Goal: Information Seeking & Learning: Check status

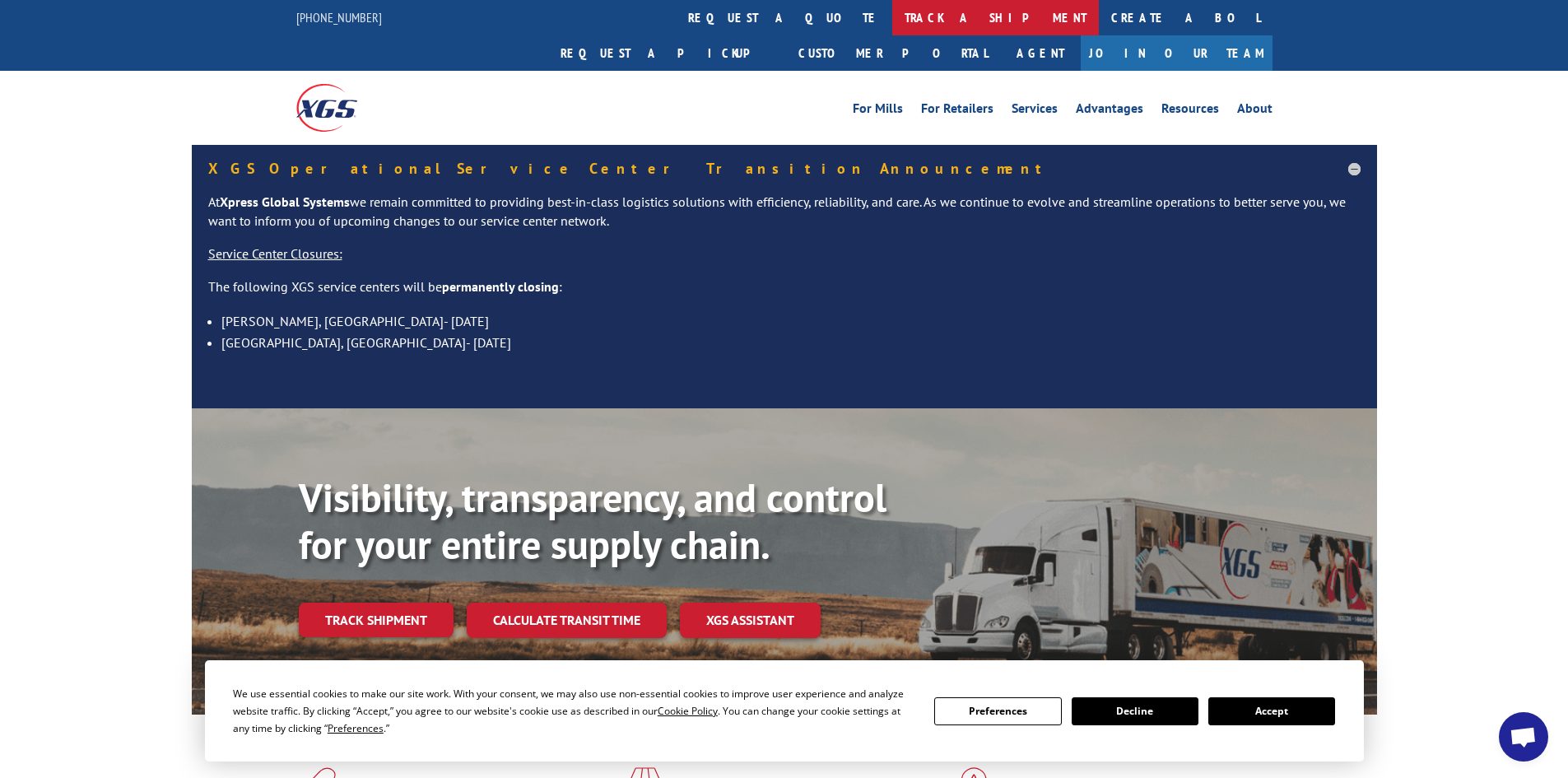
click at [892, 17] on link "track a shipment" at bounding box center [995, 18] width 207 height 35
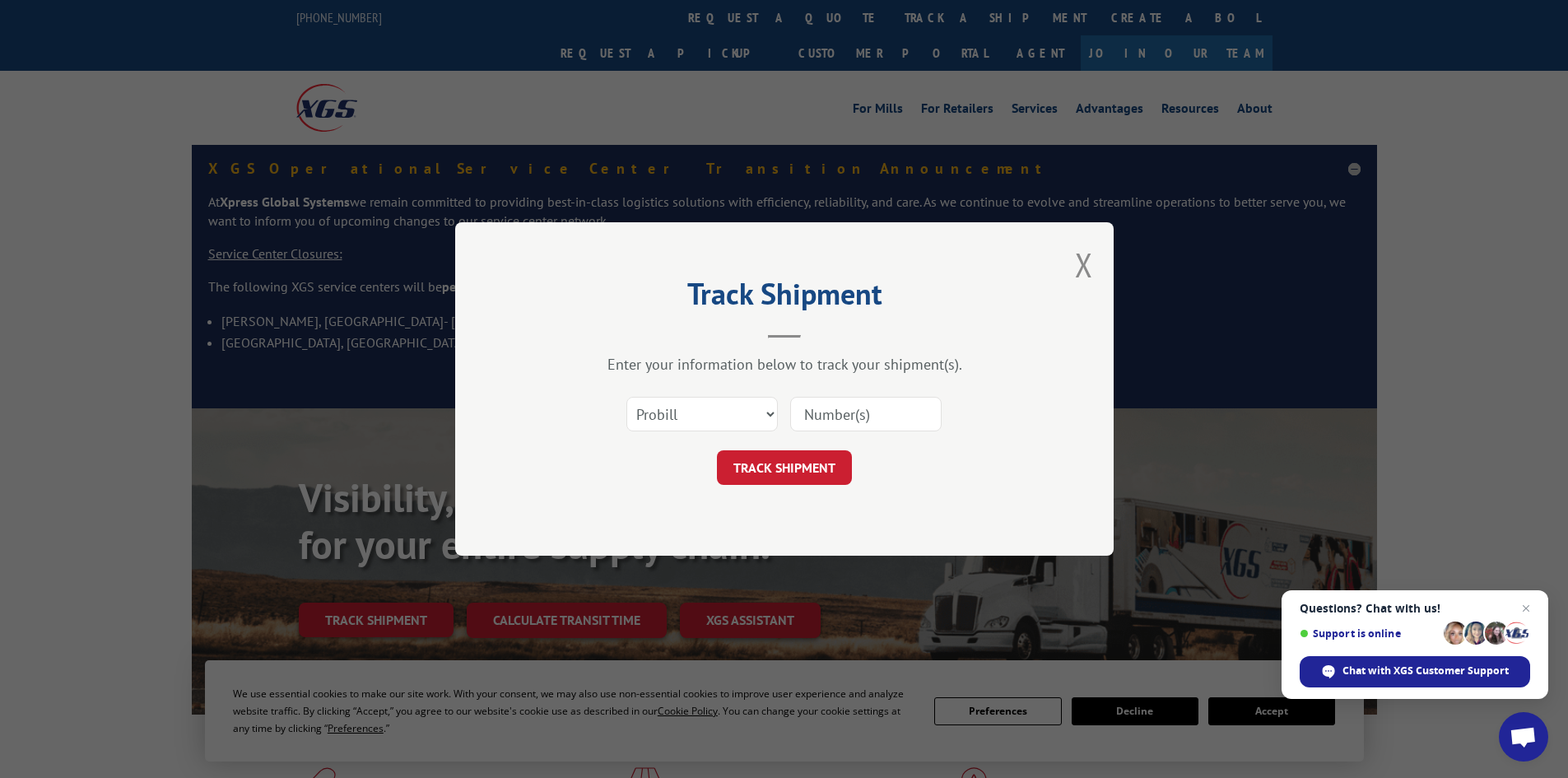
paste input "17228354"
type input "17228354"
click at [802, 454] on button "TRACK SHIPMENT" at bounding box center [784, 467] width 135 height 34
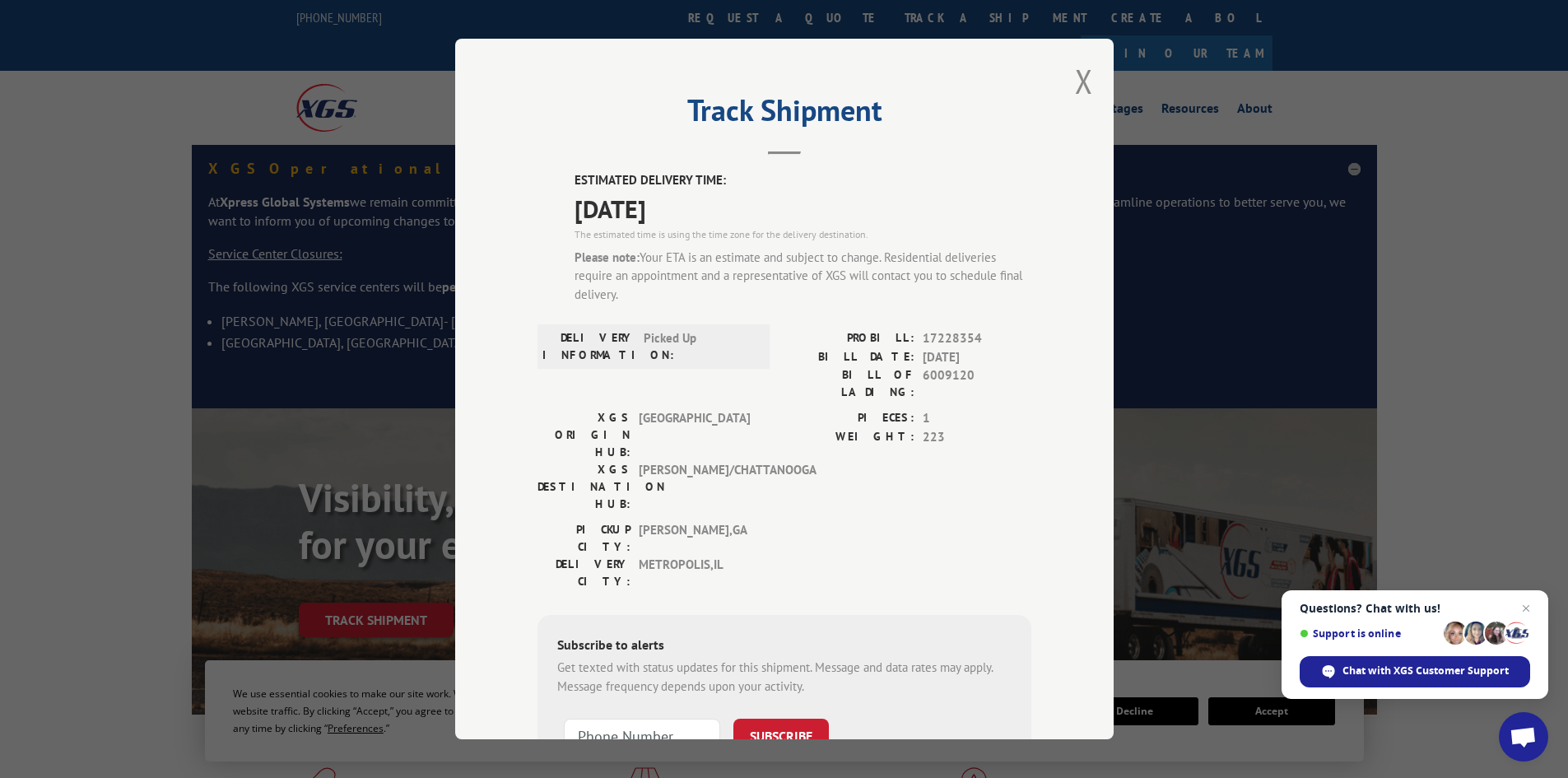
click at [1087, 86] on div "Track Shipment ESTIMATED DELIVERY TIME: [DATE] The estimated time is using the …" at bounding box center [784, 389] width 659 height 701
click at [1075, 73] on button "Close modal" at bounding box center [1084, 81] width 18 height 44
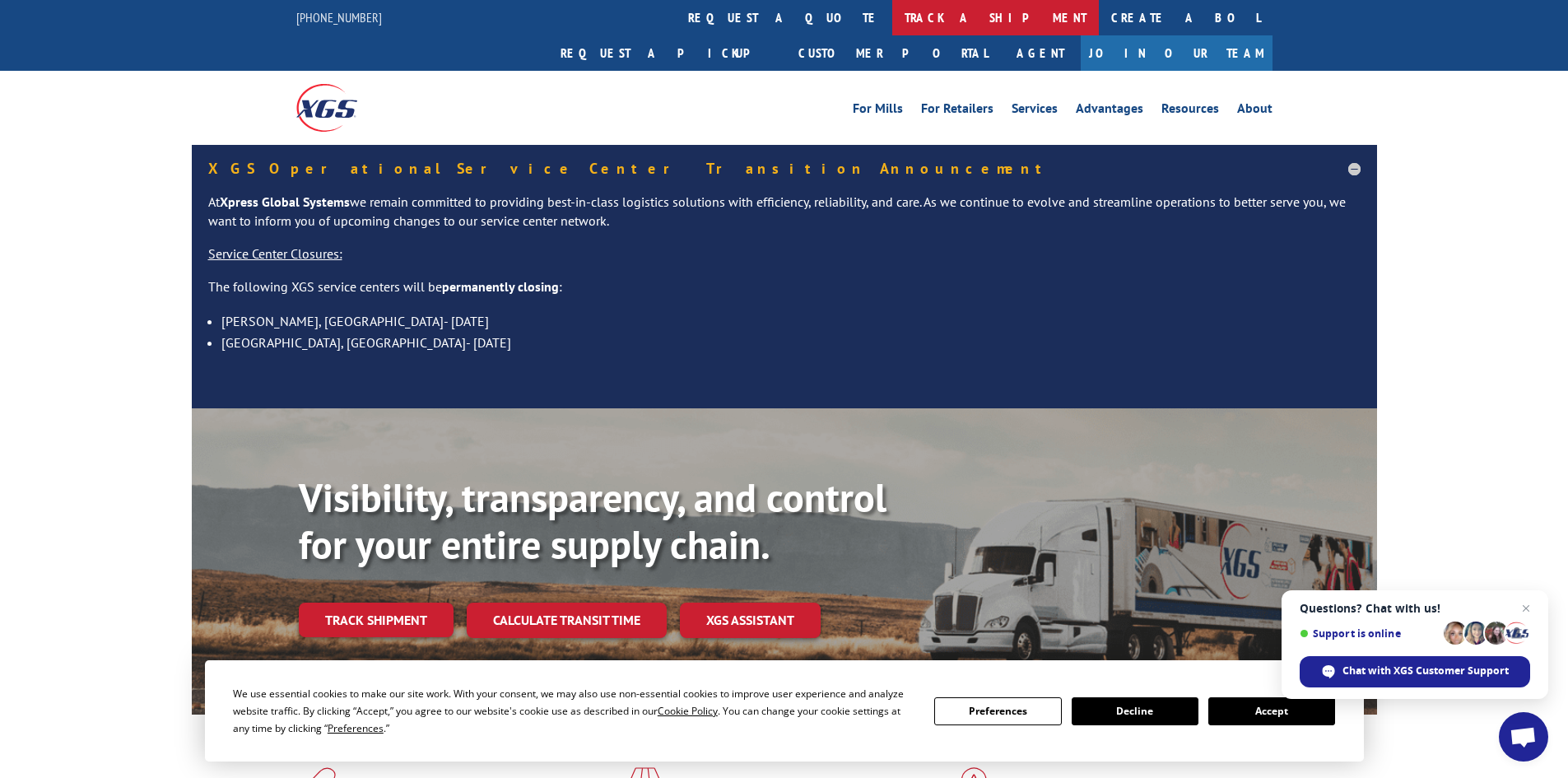
click at [892, 7] on link "track a shipment" at bounding box center [995, 18] width 207 height 35
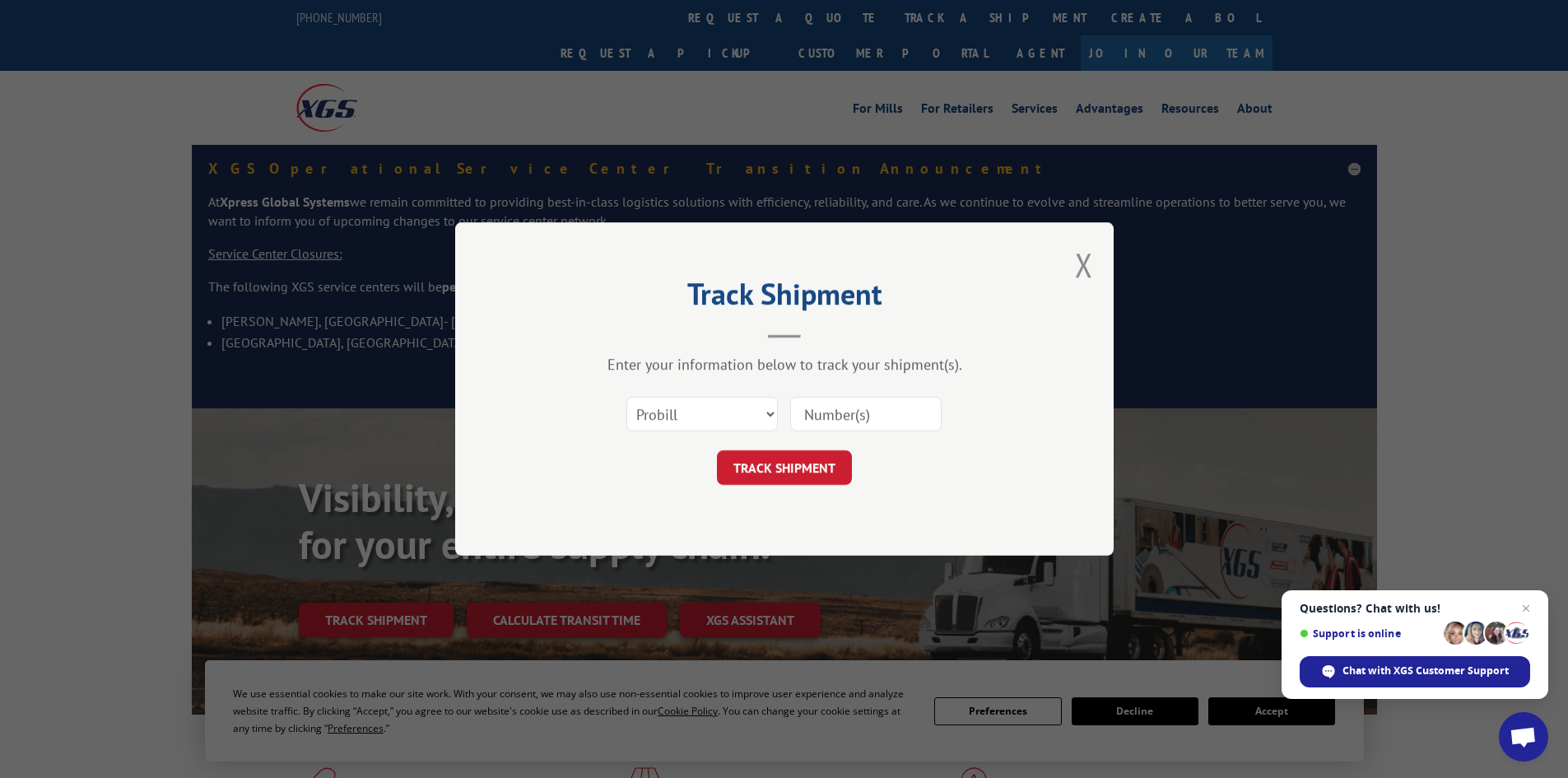
click at [830, 420] on input at bounding box center [866, 414] width 151 height 34
paste input "17259148"
type input "17259148"
click at [812, 480] on button "TRACK SHIPMENT" at bounding box center [784, 467] width 135 height 34
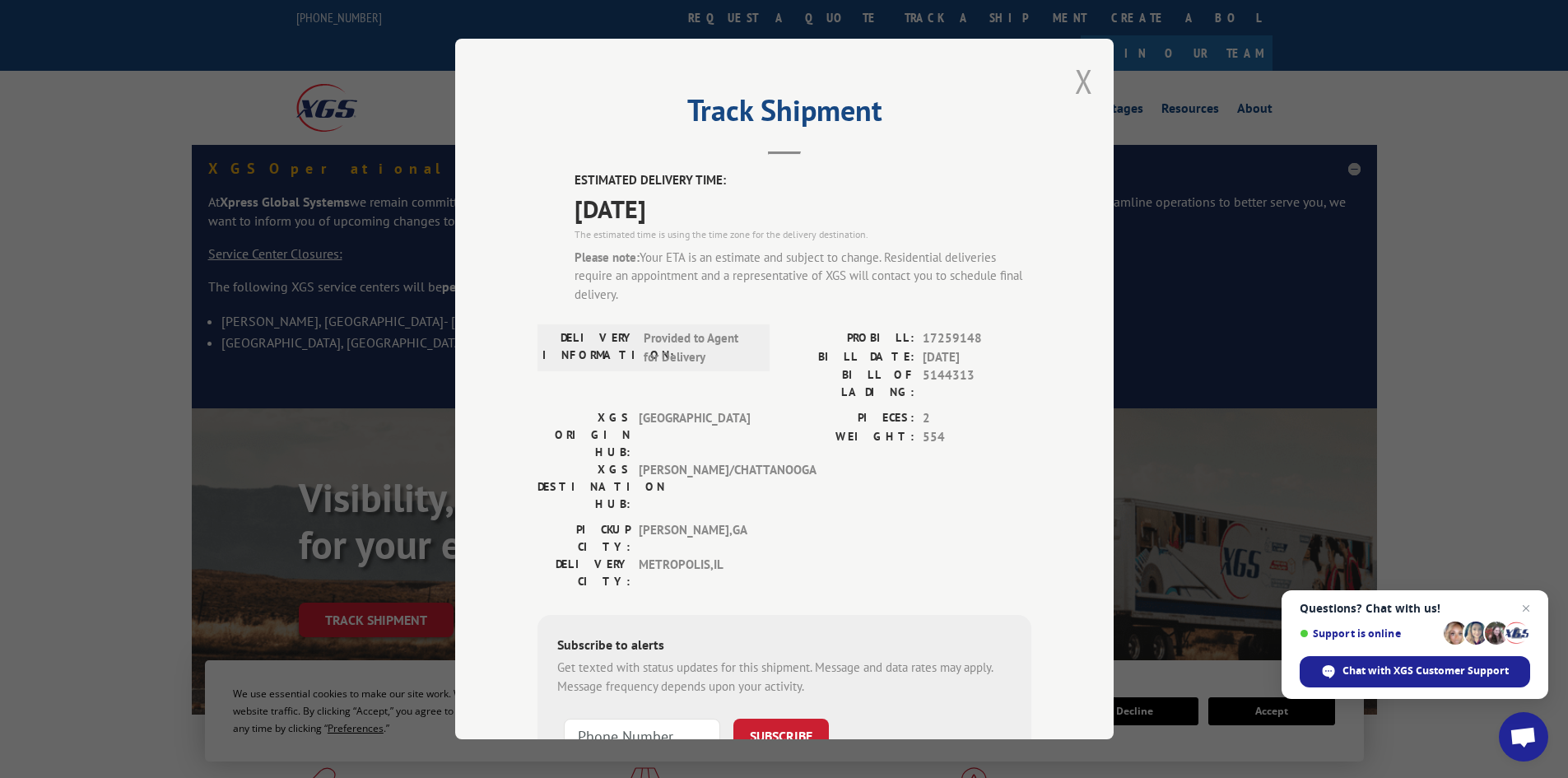
click at [1075, 83] on button "Close modal" at bounding box center [1084, 81] width 18 height 44
